Goal: Find contact information: Find contact information

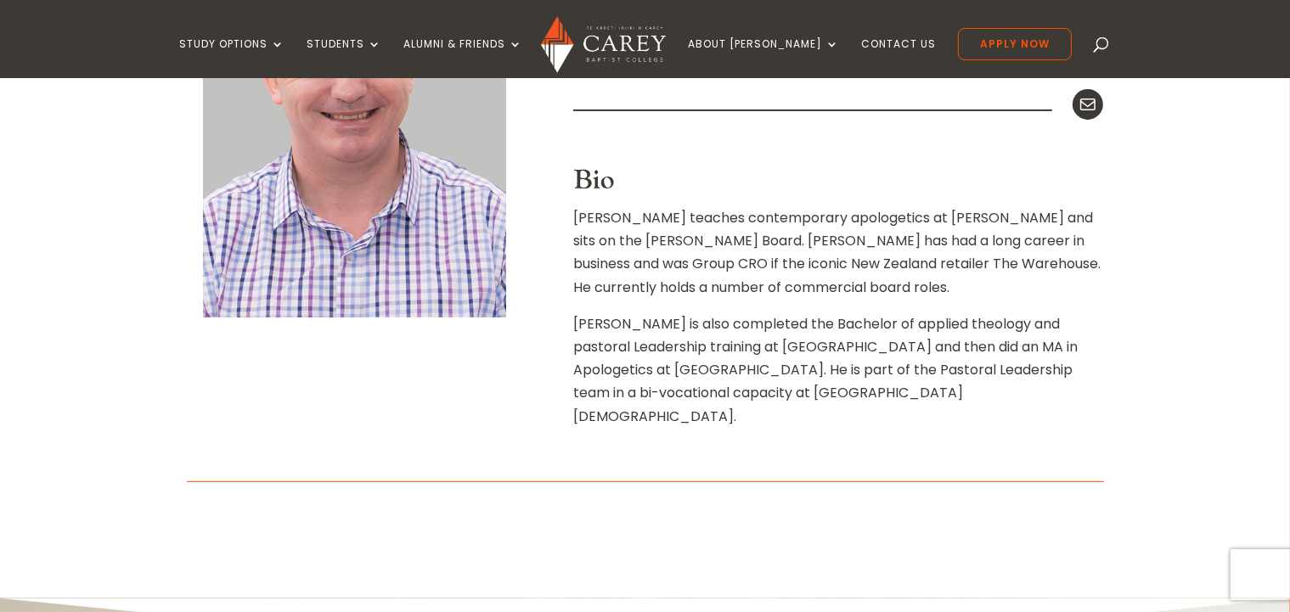
scroll to position [538, 0]
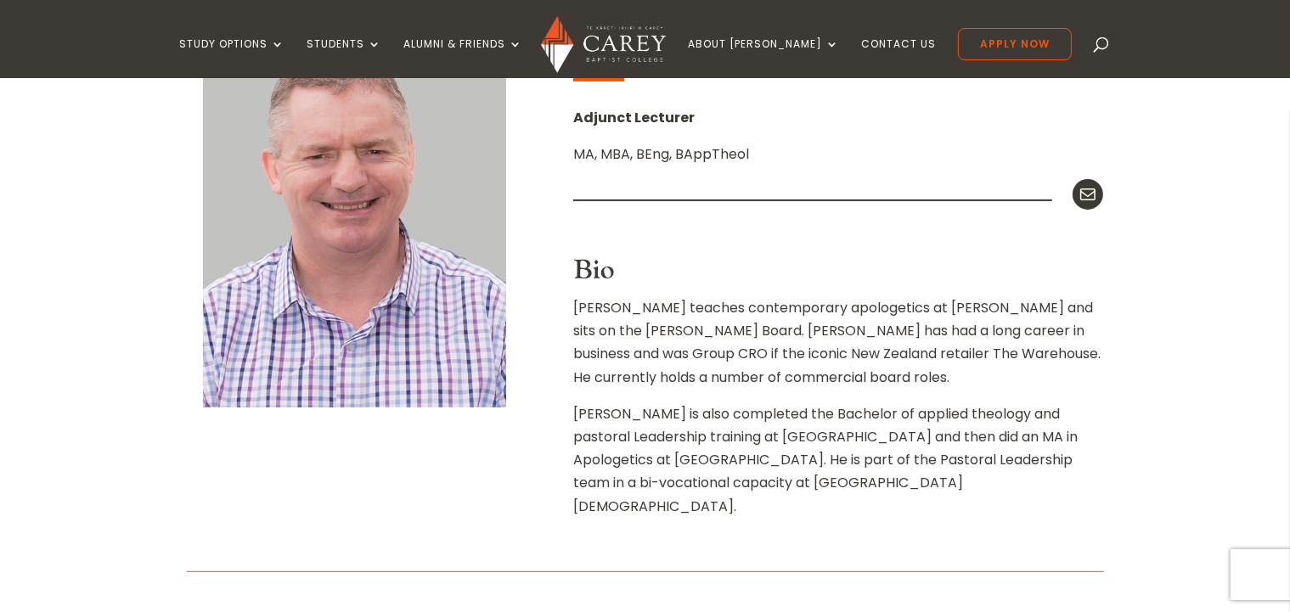
click at [1024, 316] on p "[PERSON_NAME] teaches contemporary apologetics at [PERSON_NAME] and sits on the…" at bounding box center [838, 349] width 530 height 106
click at [1181, 305] on div "Home » About [PERSON_NAME] » Staff » [PERSON_NAME] [PERSON_NAME] Adjunct Lectur…" at bounding box center [645, 275] width 1290 height 828
click at [898, 234] on div at bounding box center [838, 241] width 530 height 25
drag, startPoint x: 1177, startPoint y: 82, endPoint x: 1096, endPoint y: 269, distance: 204.6
click at [1172, 91] on div "Home » About [PERSON_NAME] » Staff » [PERSON_NAME] [PERSON_NAME] Adjunct Lectur…" at bounding box center [645, 275] width 1290 height 828
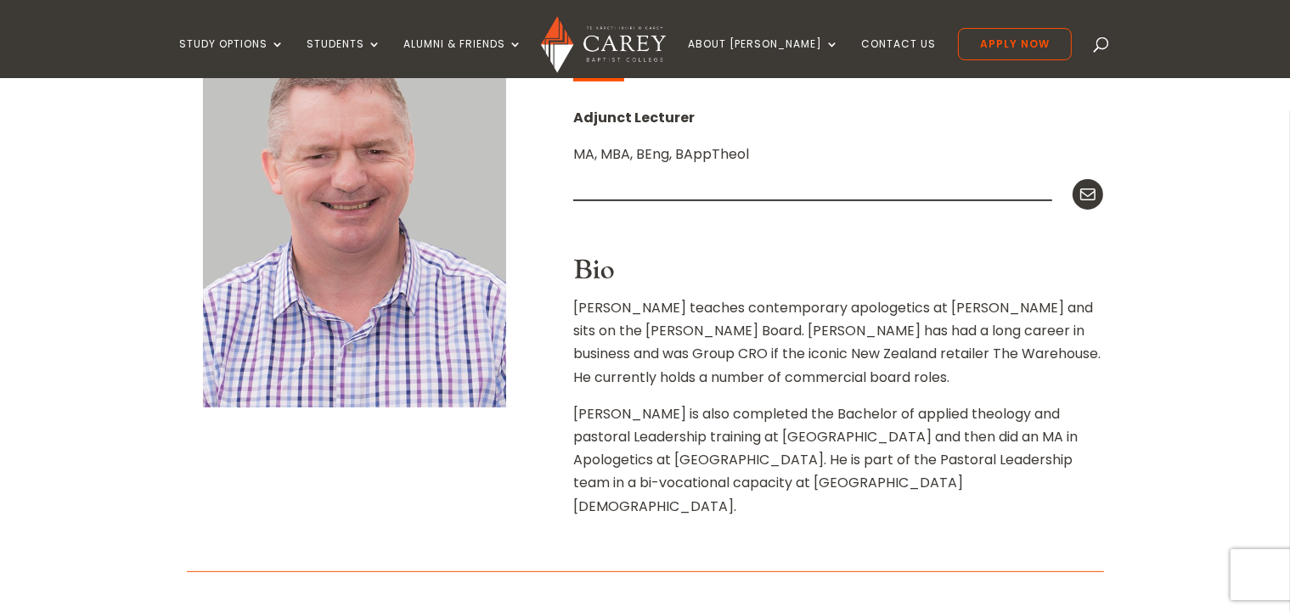
click at [1096, 269] on h3 "Bio" at bounding box center [838, 275] width 530 height 41
click at [775, 154] on p "MA, MBA, BEng, BAppTheol" at bounding box center [838, 161] width 530 height 37
click at [779, 234] on div at bounding box center [838, 241] width 530 height 25
click at [628, 153] on div "Adjunct Lecturer MA, MBA, BEng, BAppTheol Mail Bio [PERSON_NAME] teaches contem…" at bounding box center [838, 312] width 530 height 412
click at [872, 288] on h3 "Bio" at bounding box center [838, 275] width 530 height 41
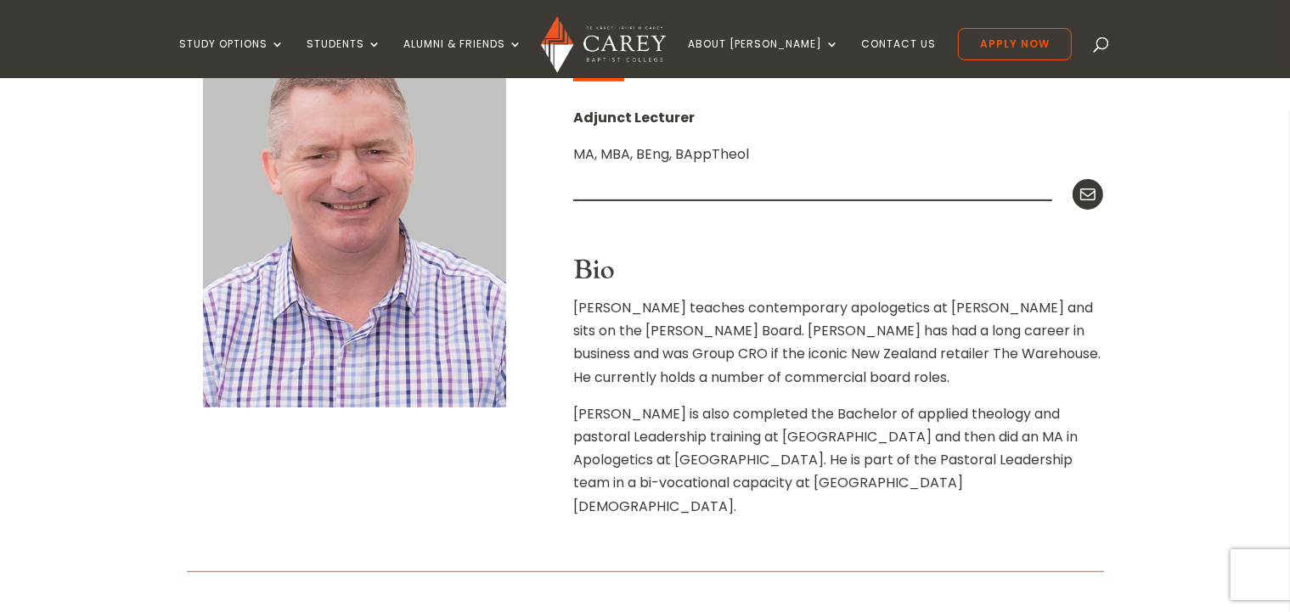
click at [816, 173] on p "MA, MBA, BEng, BAppTheol" at bounding box center [838, 161] width 530 height 37
